Goal: Information Seeking & Learning: Learn about a topic

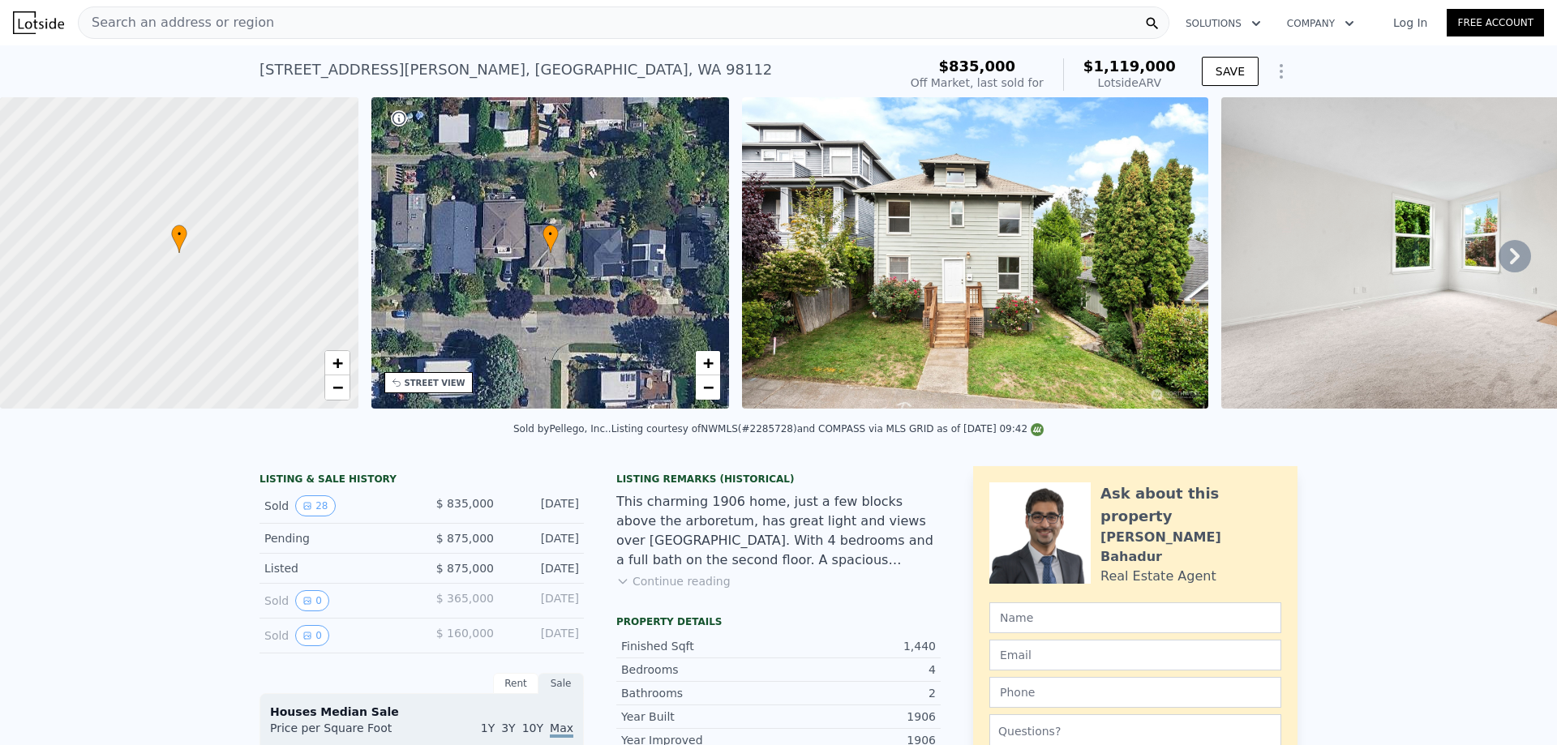
click at [259, 25] on div "Search an address or region" at bounding box center [623, 22] width 1091 height 32
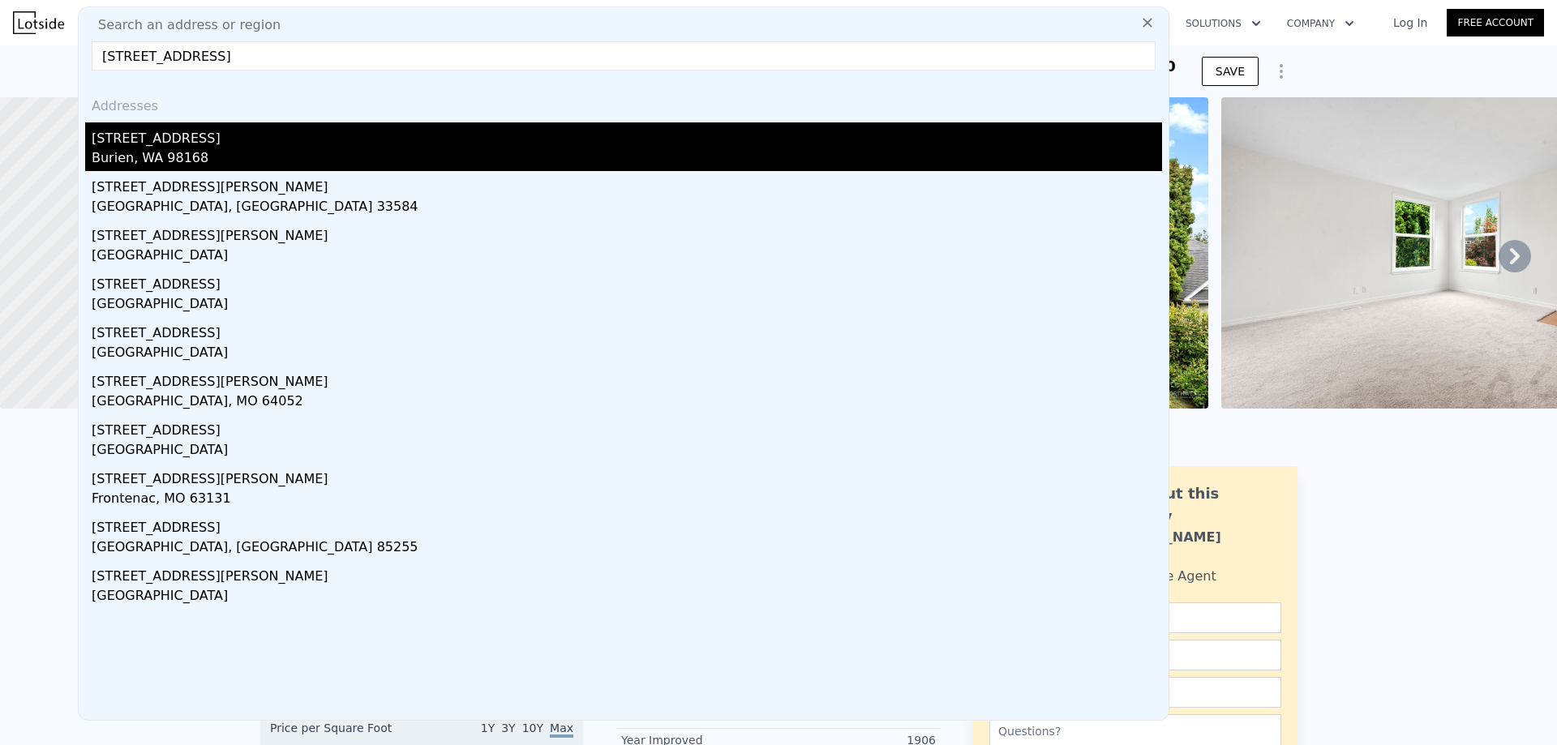
type input "[STREET_ADDRESS]"
click at [182, 141] on div "[STREET_ADDRESS]" at bounding box center [627, 135] width 1070 height 26
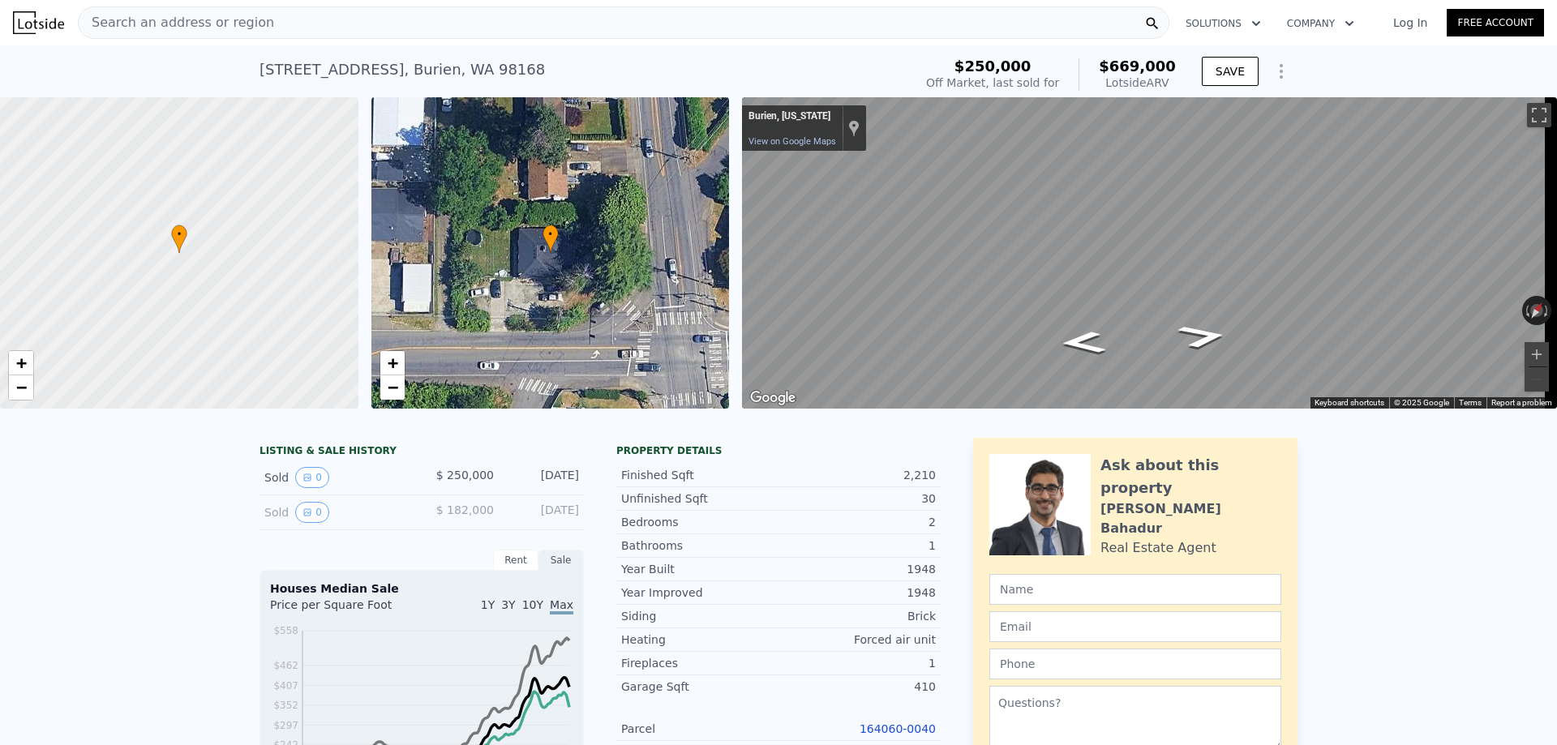
click at [268, 24] on div "Search an address or region" at bounding box center [623, 22] width 1091 height 32
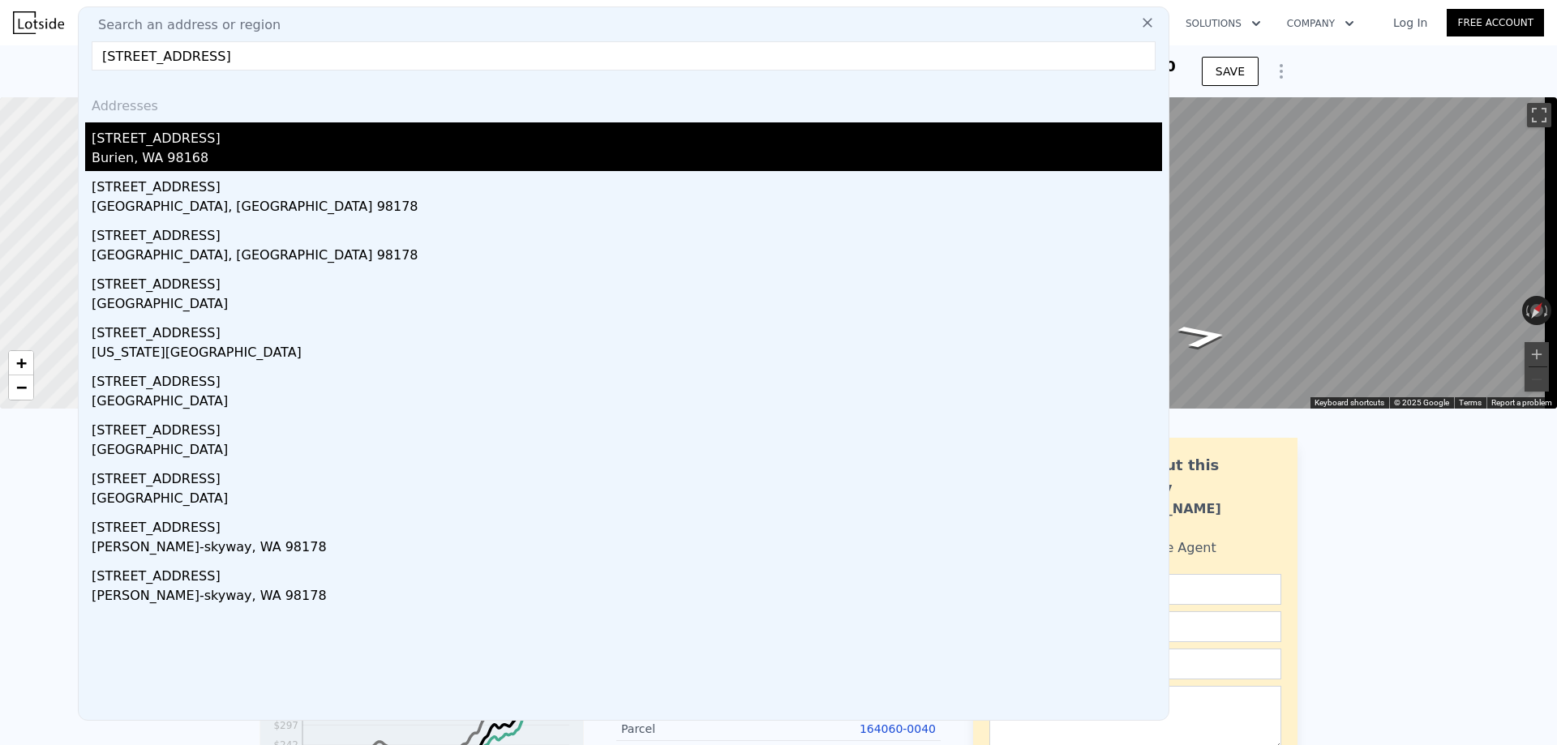
type input "[STREET_ADDRESS]"
click at [153, 151] on div "Burien, WA 98168" at bounding box center [627, 159] width 1070 height 23
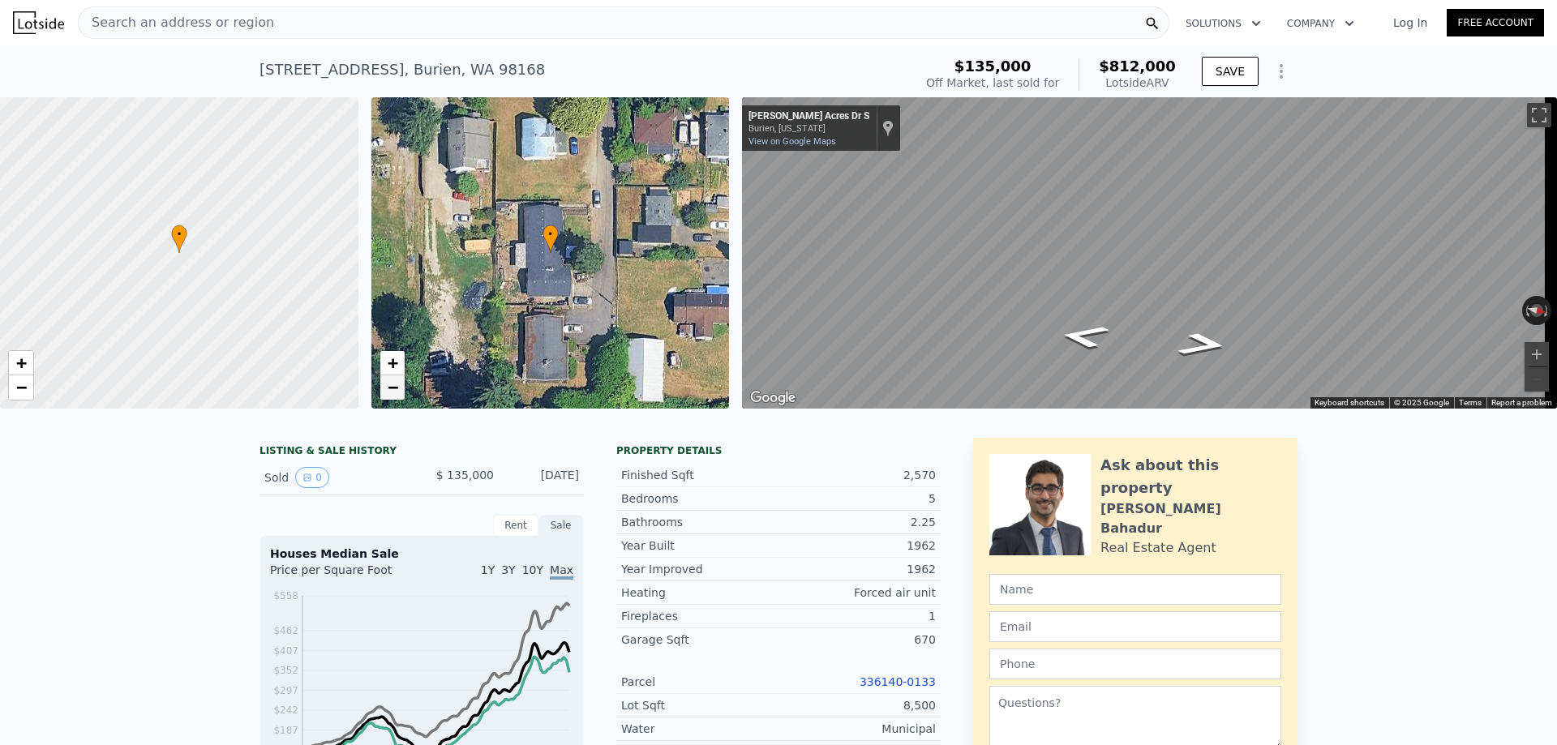
click at [395, 388] on span "−" at bounding box center [392, 387] width 11 height 20
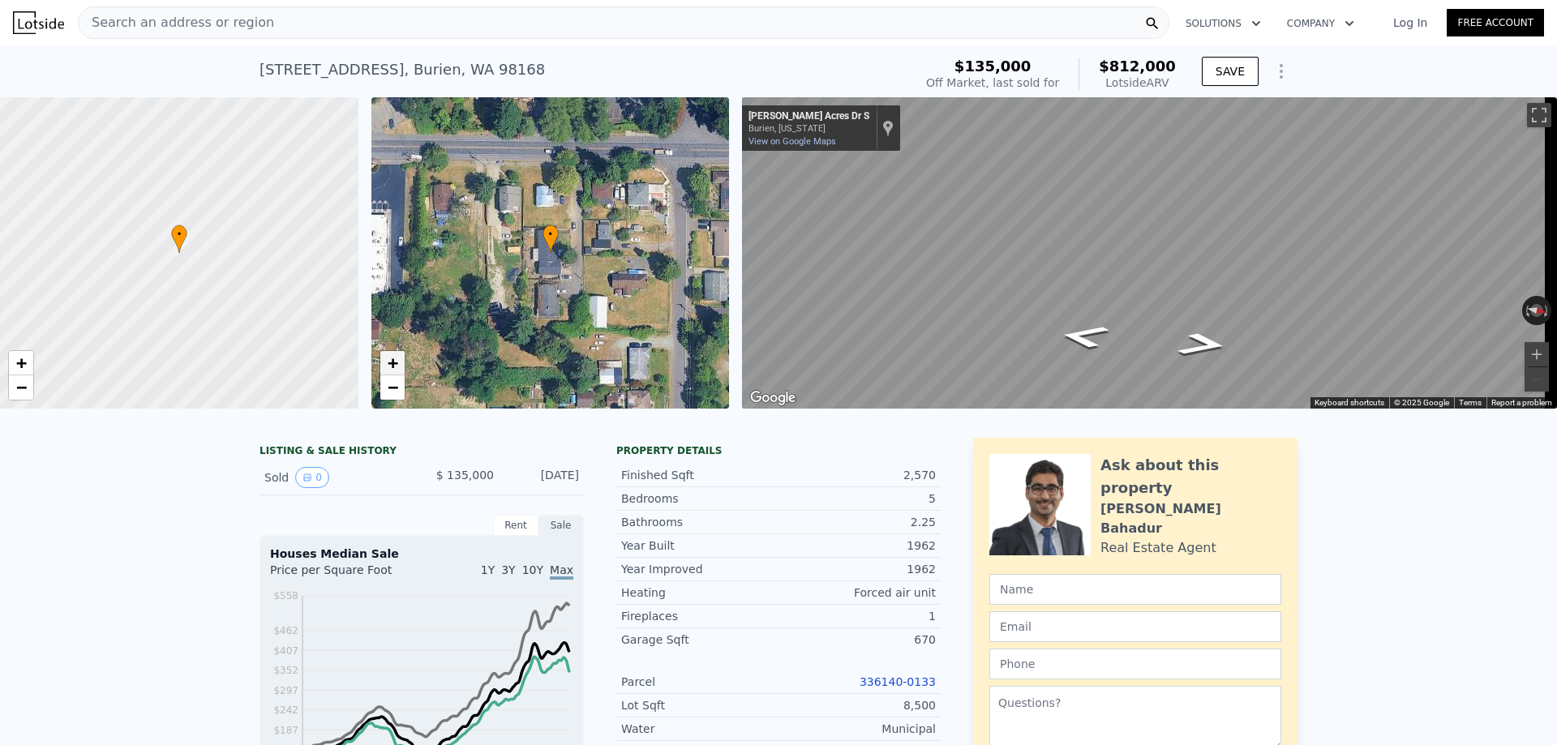
click at [391, 361] on span "+" at bounding box center [392, 363] width 11 height 20
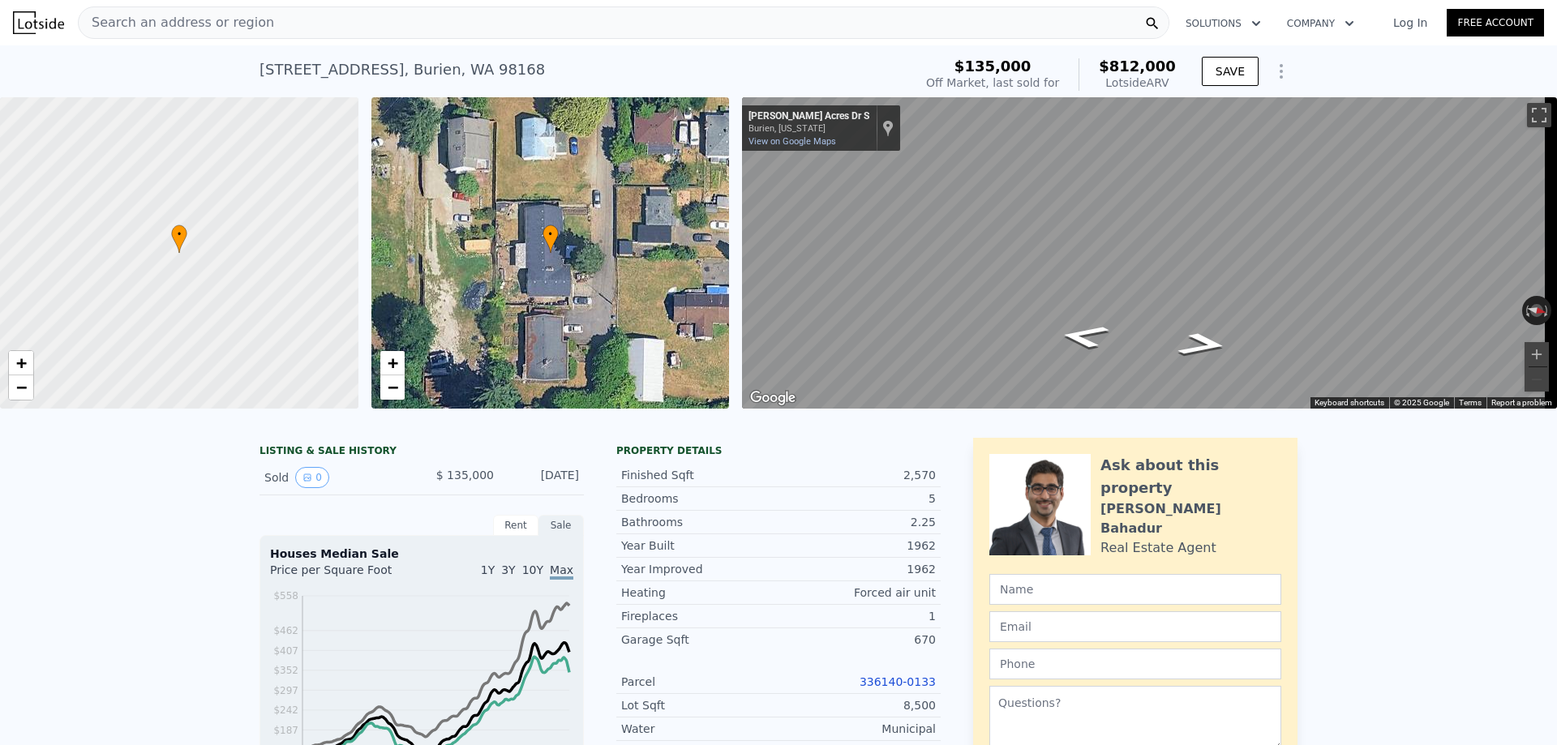
click at [290, 28] on div "Search an address or region" at bounding box center [623, 22] width 1091 height 32
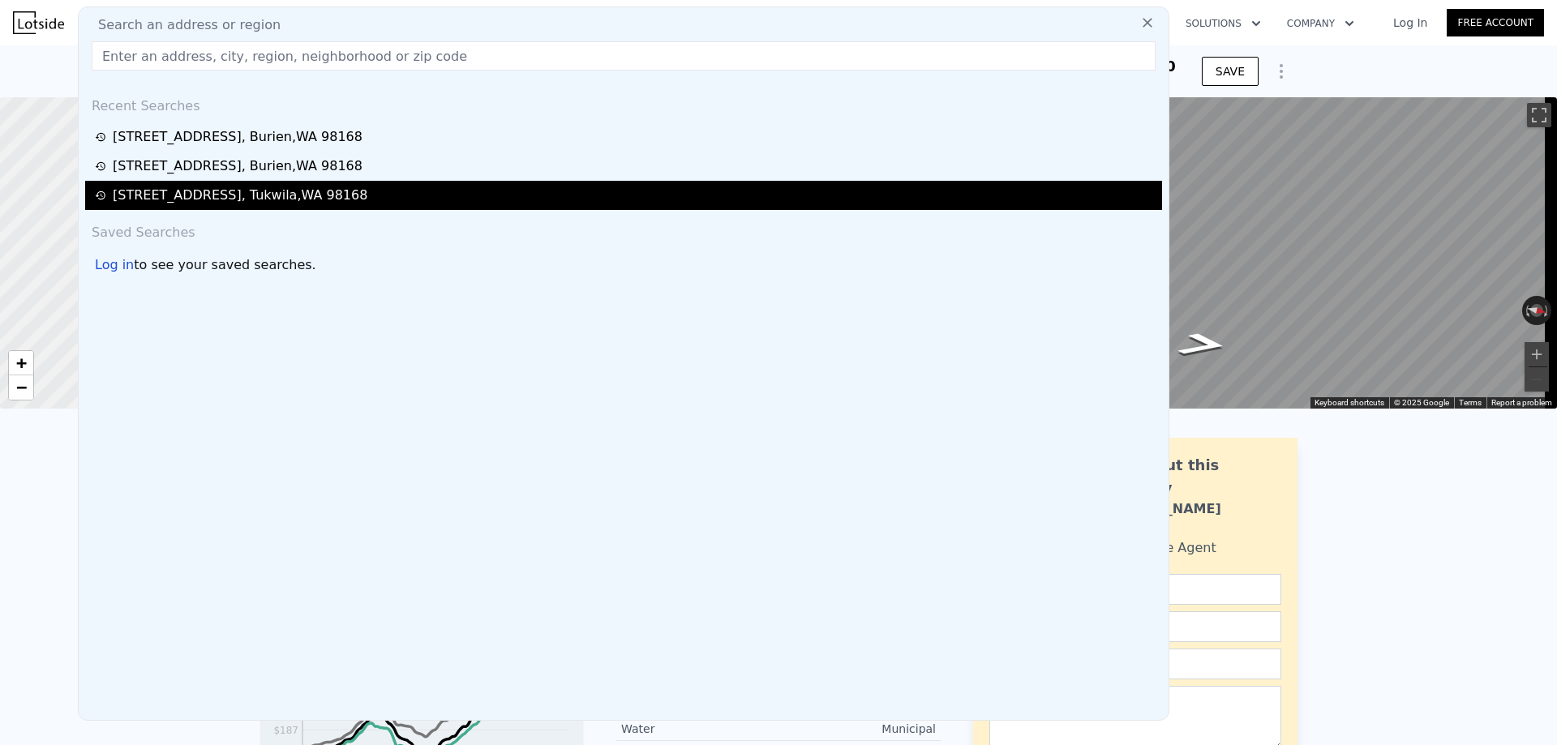
click at [315, 186] on div "[STREET_ADDRESS]" at bounding box center [623, 195] width 1077 height 29
click at [308, 198] on div "[STREET_ADDRESS]" at bounding box center [240, 195] width 255 height 19
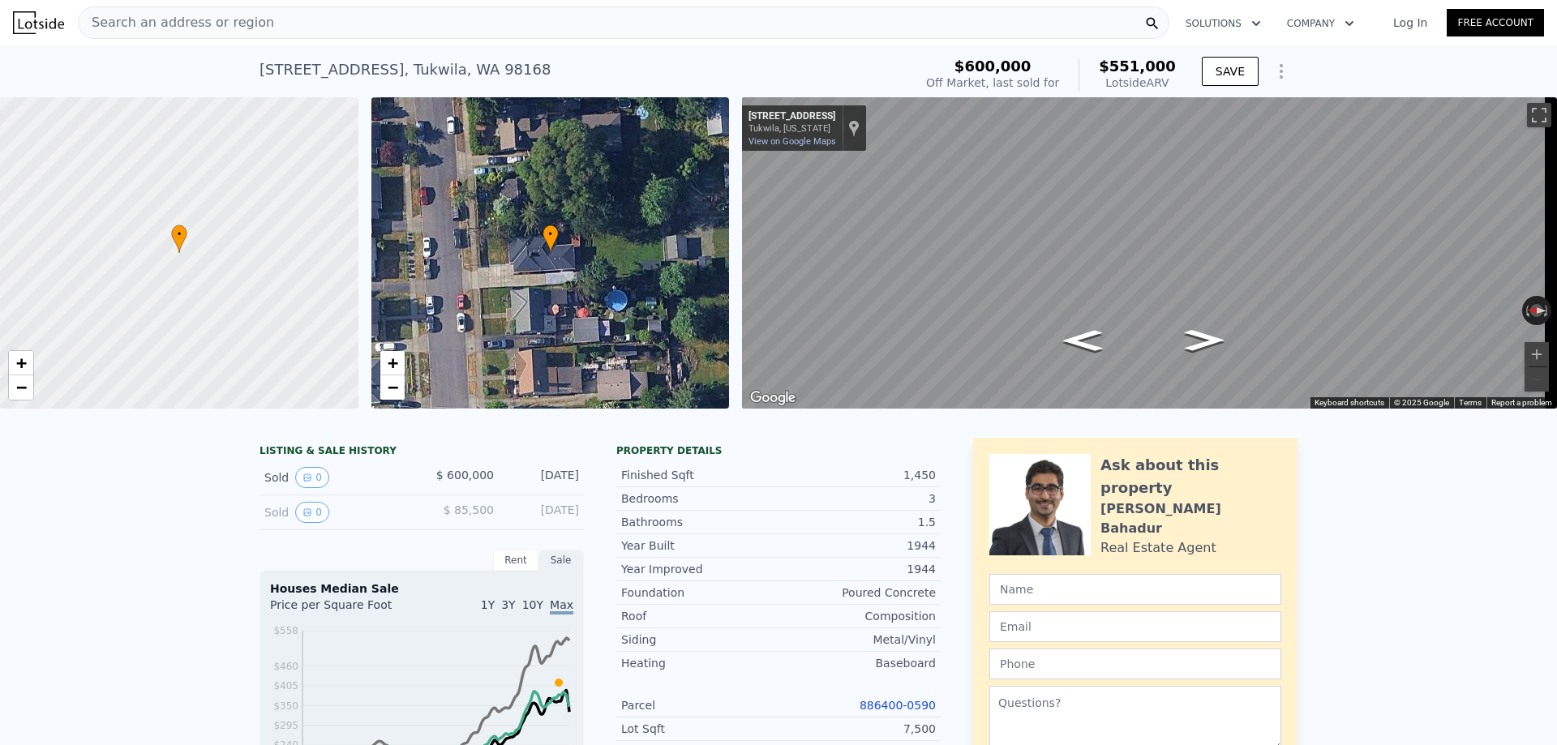
click at [277, 25] on div "Search an address or region" at bounding box center [623, 22] width 1091 height 32
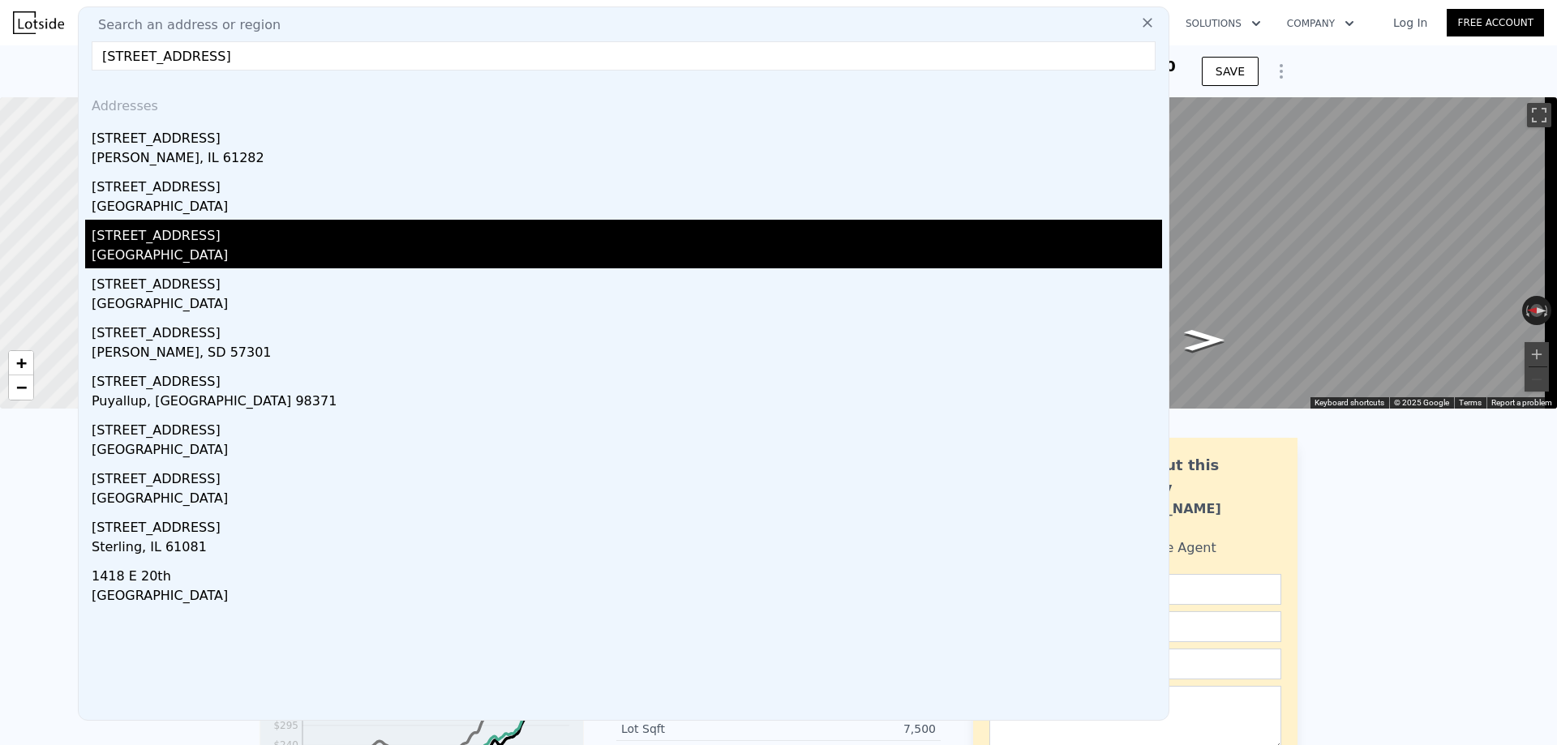
type input "[STREET_ADDRESS]"
click at [172, 261] on div "[GEOGRAPHIC_DATA]" at bounding box center [627, 257] width 1070 height 23
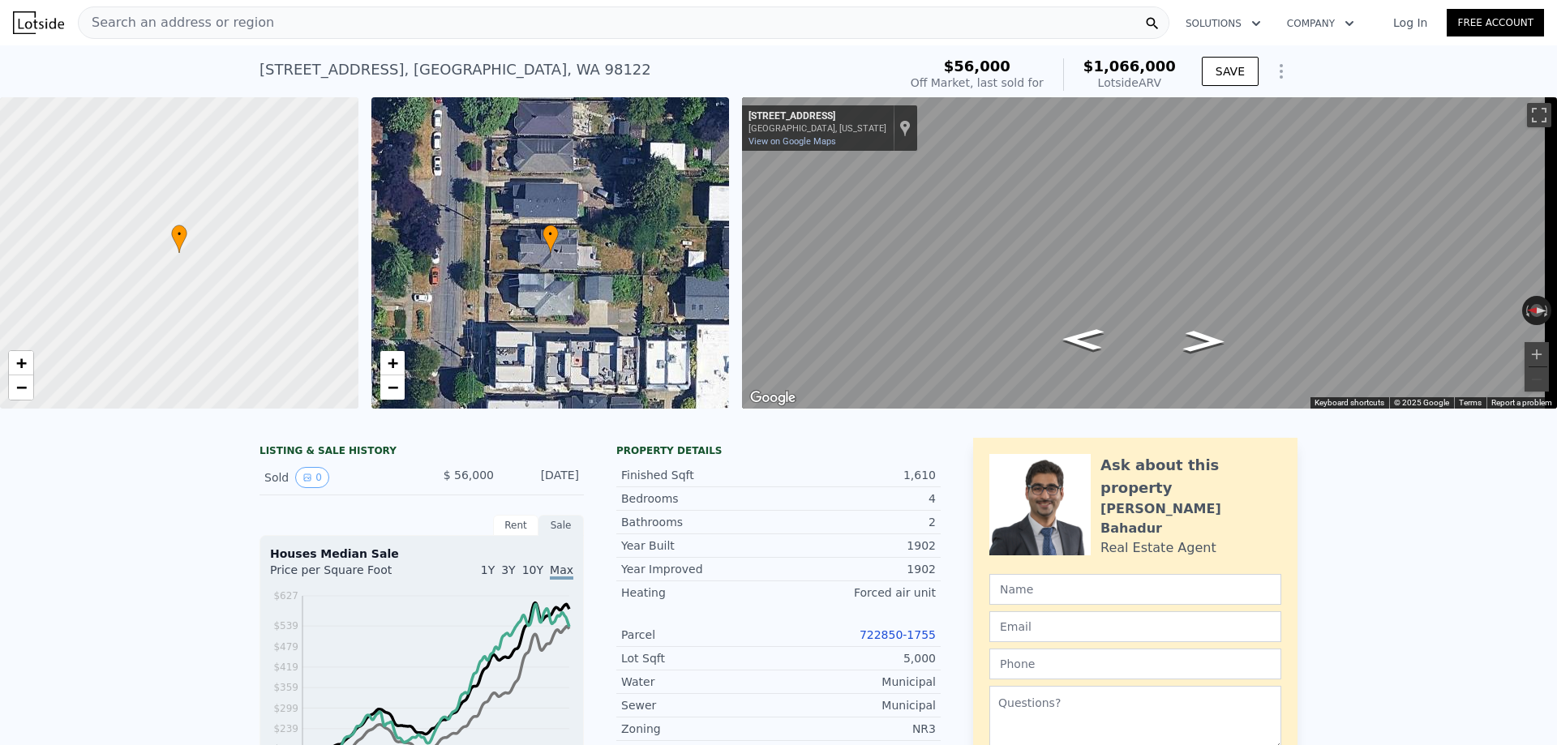
click at [298, 24] on div "Search an address or region" at bounding box center [623, 22] width 1091 height 32
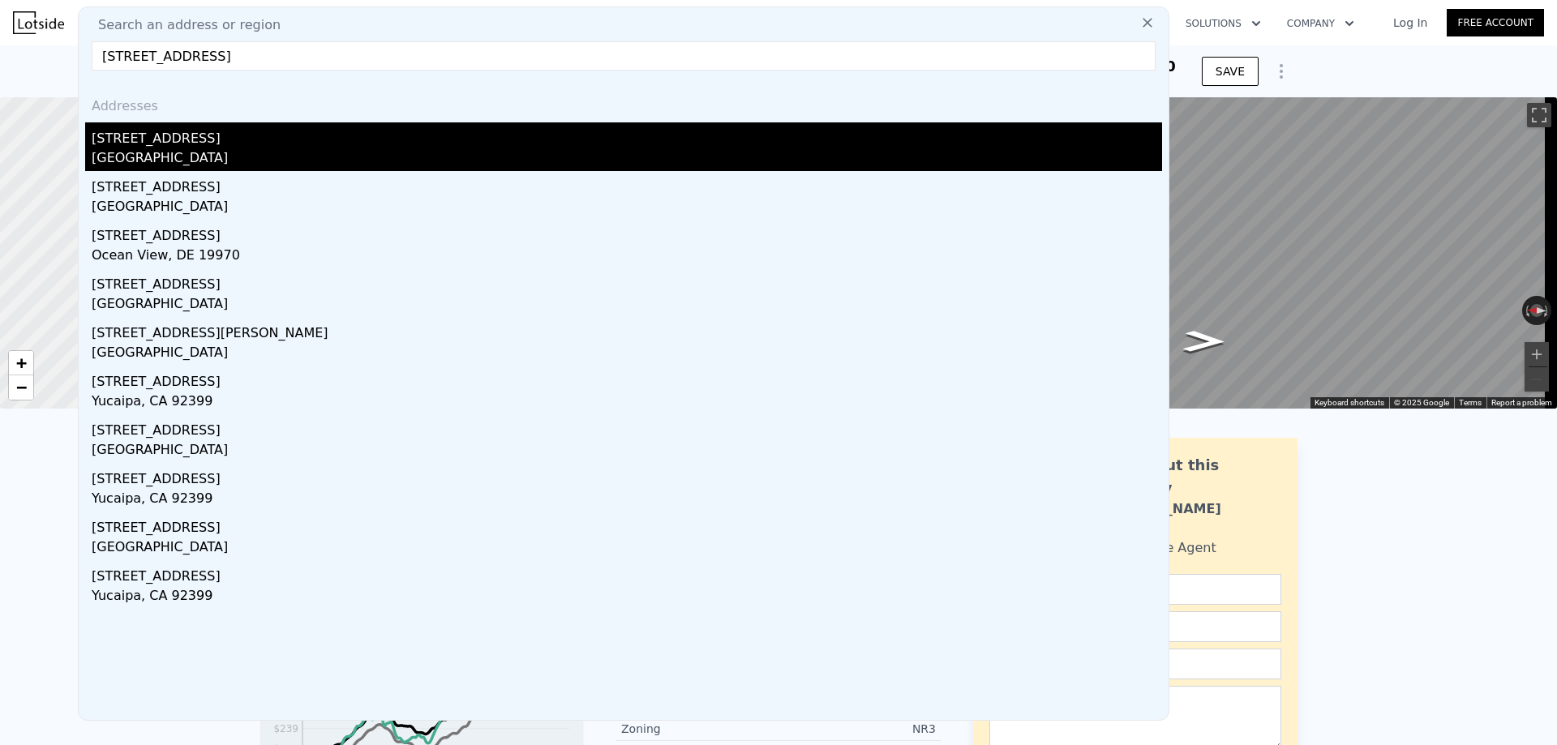
type input "[STREET_ADDRESS]"
click at [231, 155] on div "[GEOGRAPHIC_DATA]" at bounding box center [627, 159] width 1070 height 23
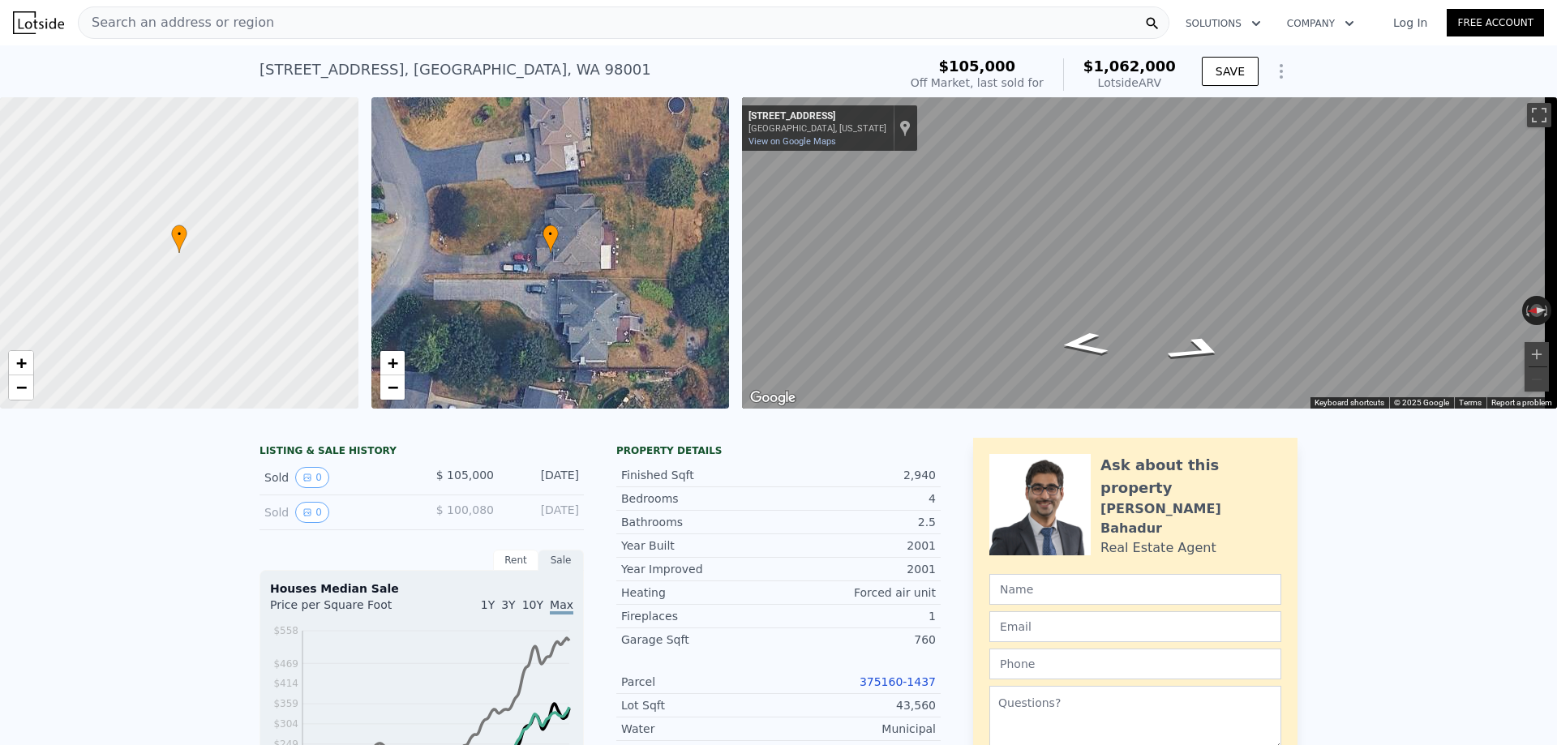
click at [174, 21] on span "Search an address or region" at bounding box center [176, 22] width 195 height 19
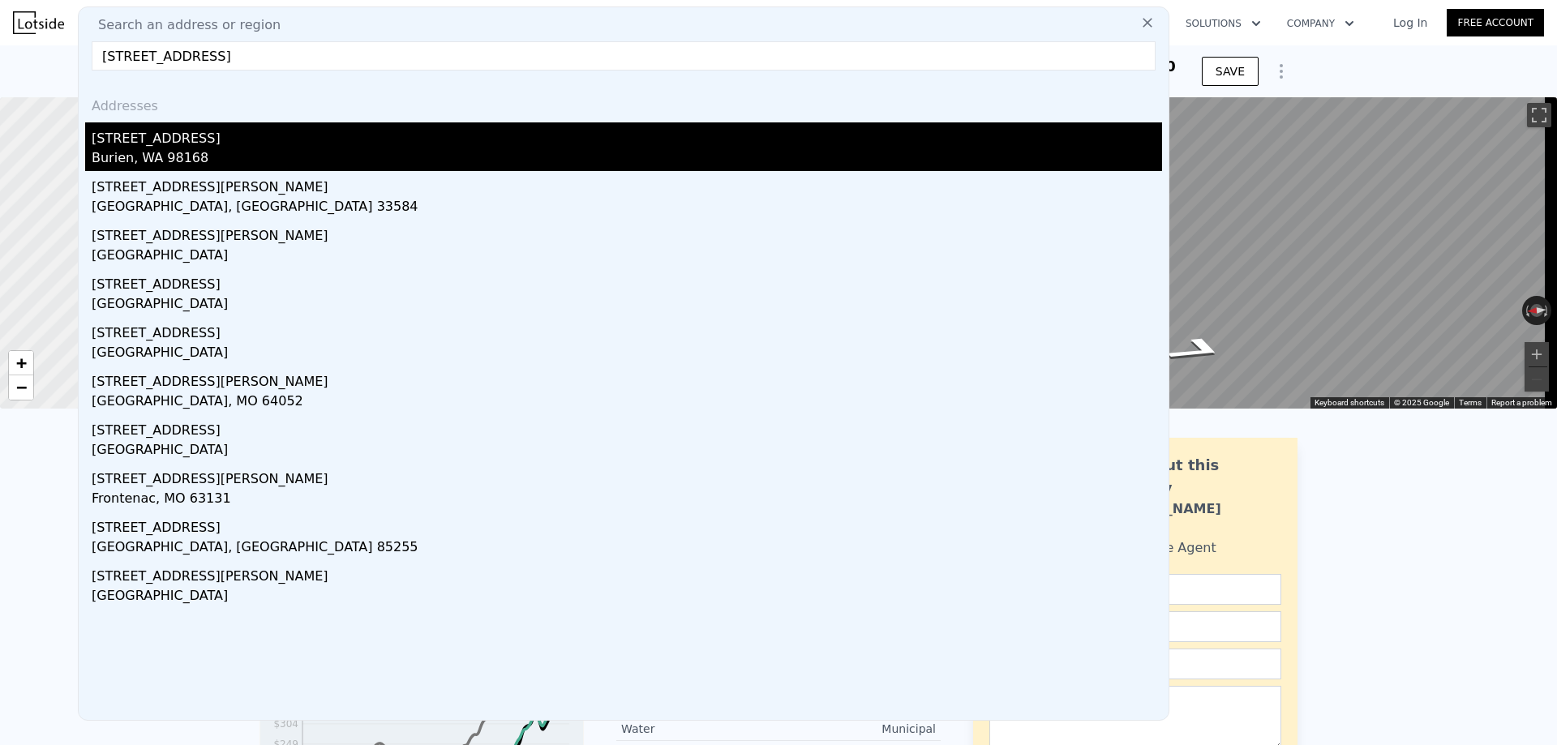
type input "[STREET_ADDRESS]"
click at [141, 146] on div "[STREET_ADDRESS]" at bounding box center [627, 135] width 1070 height 26
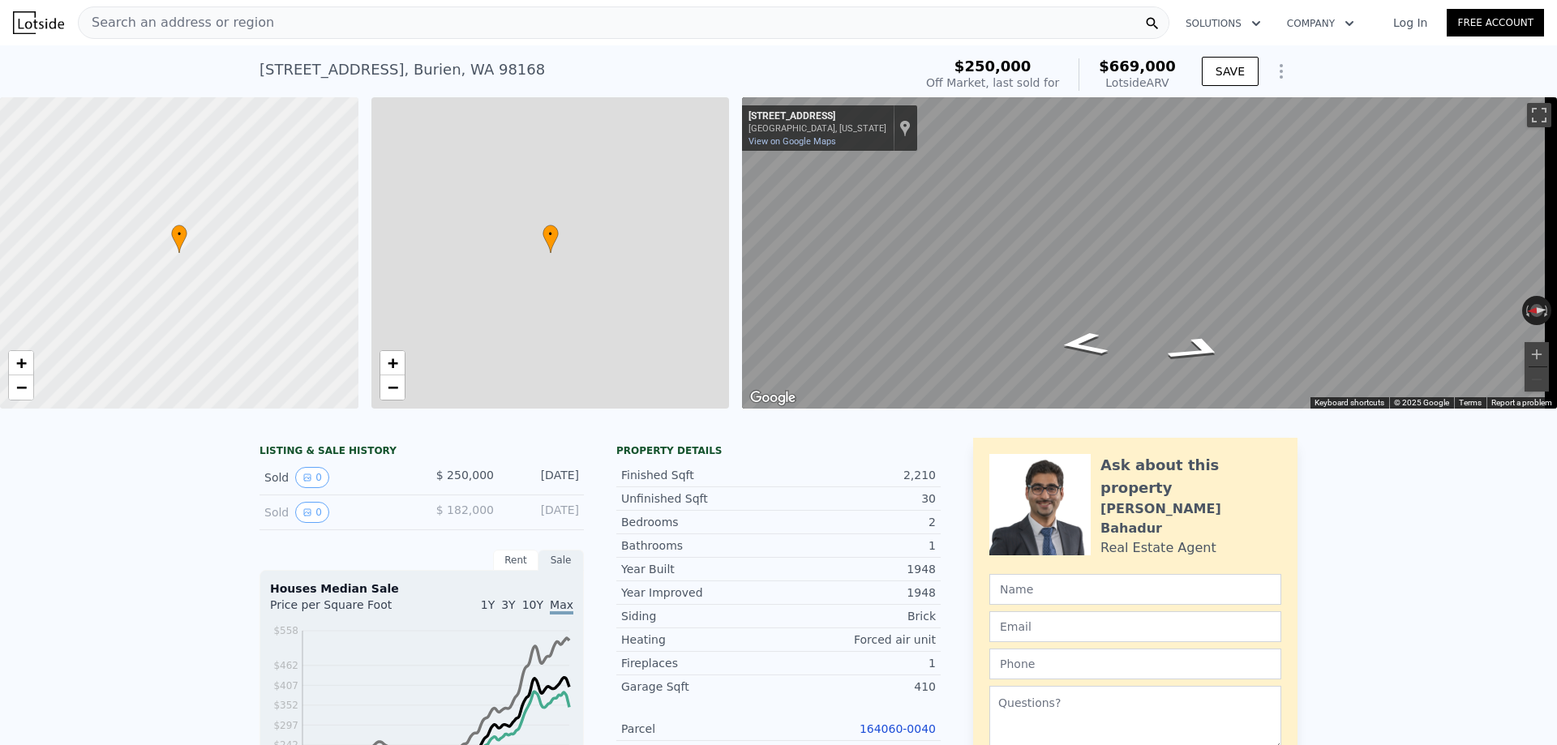
type input "5"
type input "1"
type input "2.75"
type input "1800"
type input "2090"
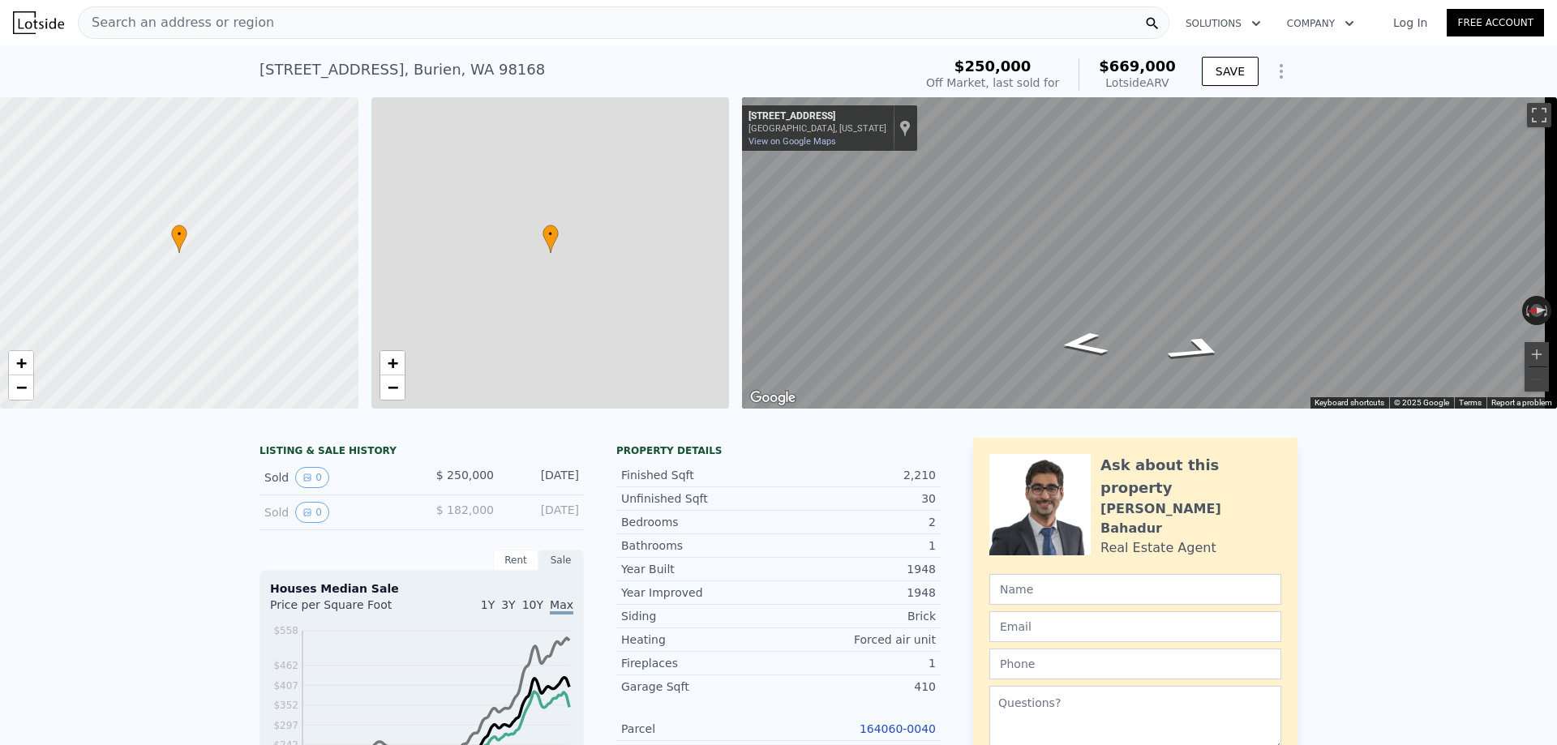
type input "7720"
type input "15618"
type input "$ 669,000"
type input "$ 349,321"
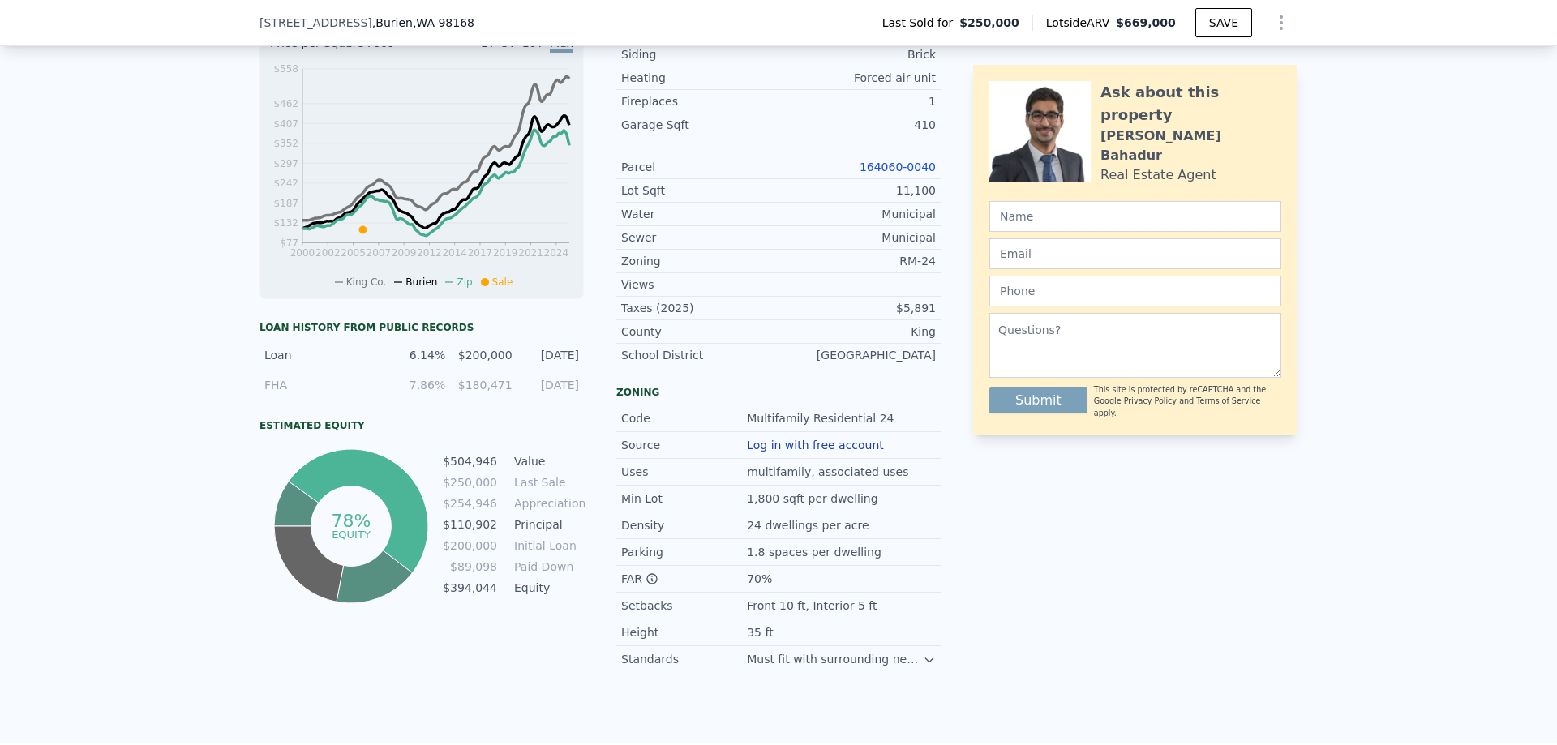
scroll to position [562, 0]
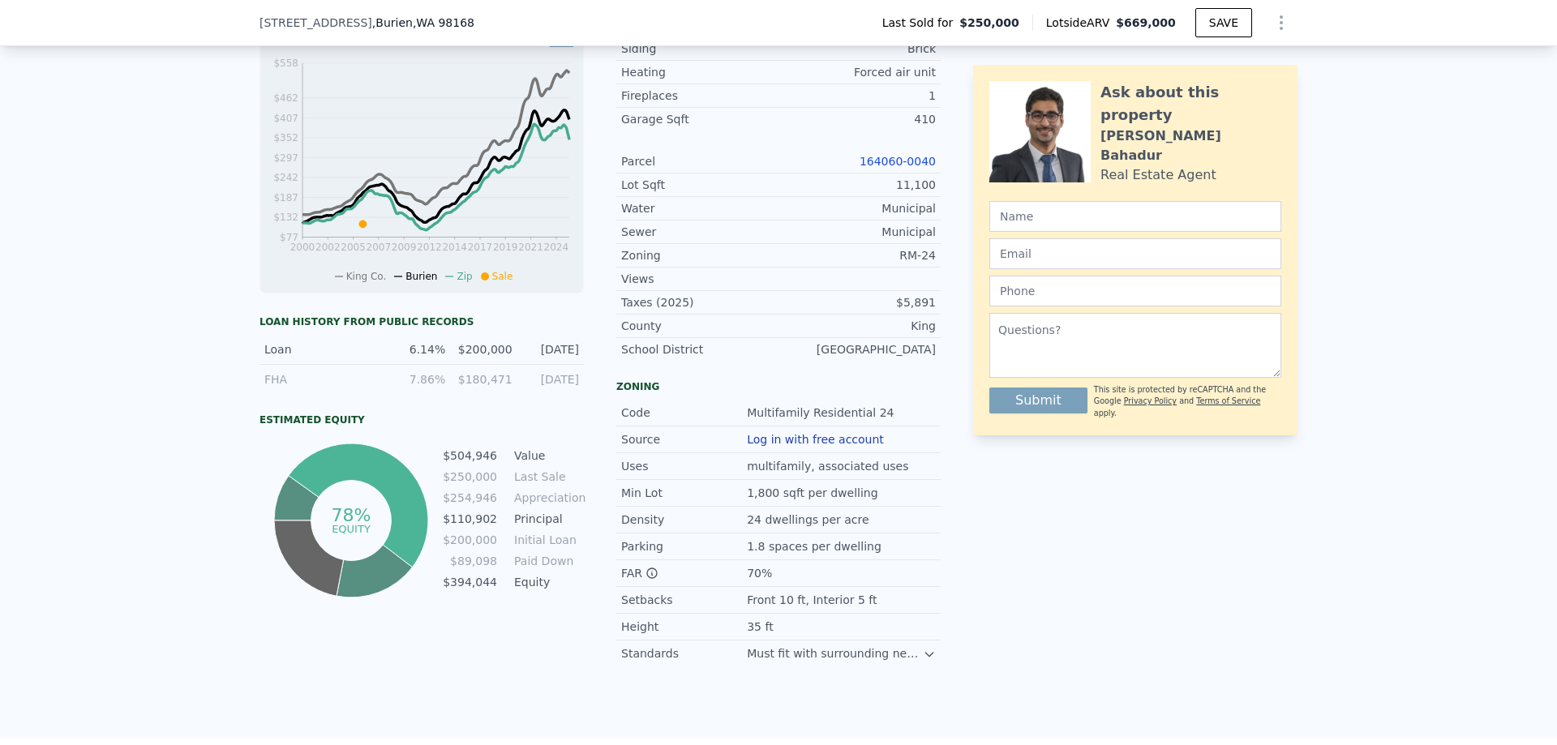
click at [923, 661] on icon at bounding box center [929, 654] width 13 height 13
click at [647, 578] on icon at bounding box center [652, 573] width 10 height 10
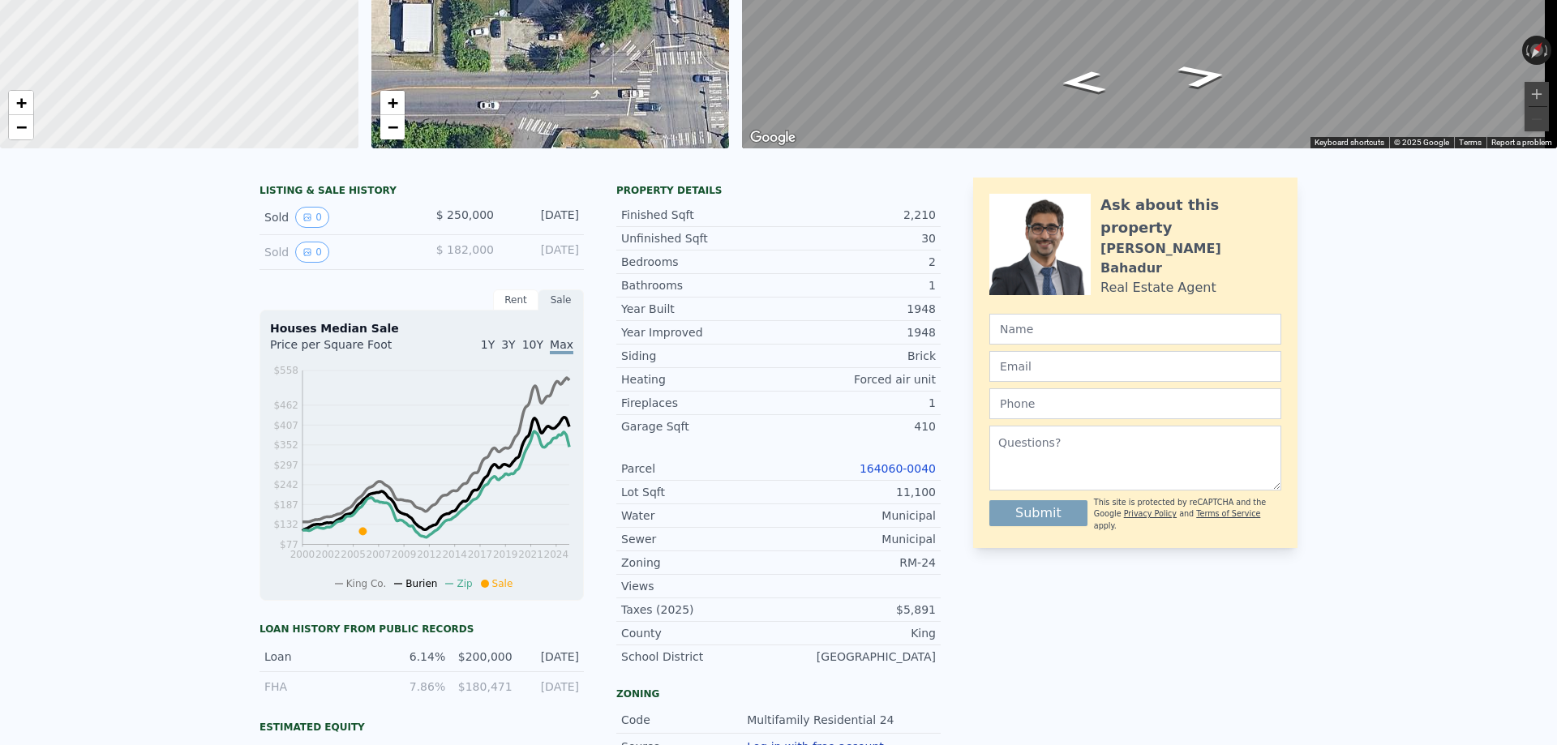
scroll to position [6, 0]
